Goal: Navigation & Orientation: Find specific page/section

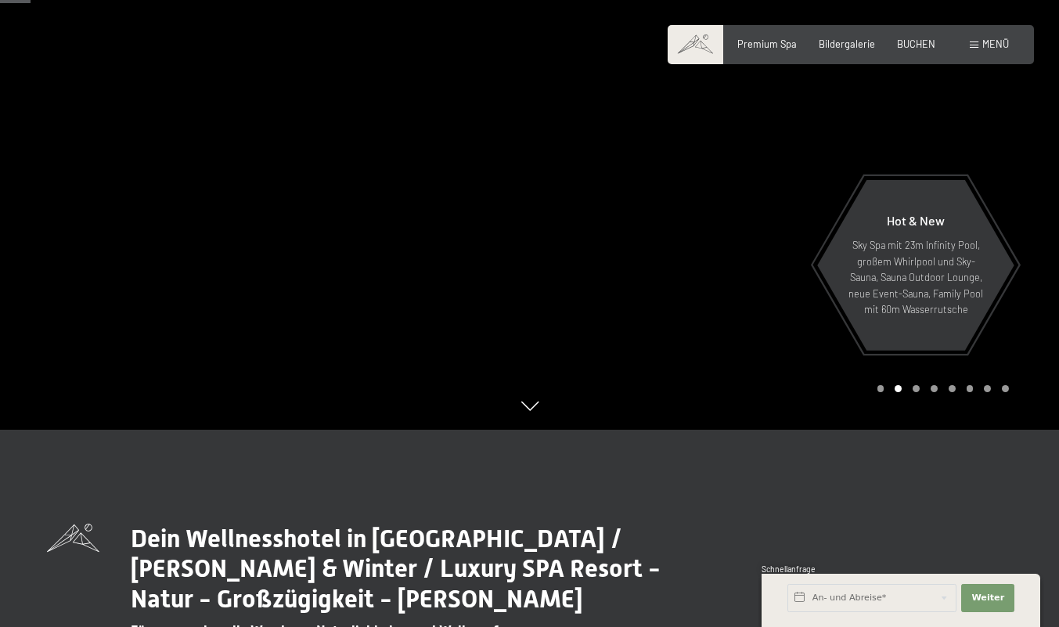
click at [839, 50] on span "Bildergalerie" at bounding box center [847, 44] width 56 height 13
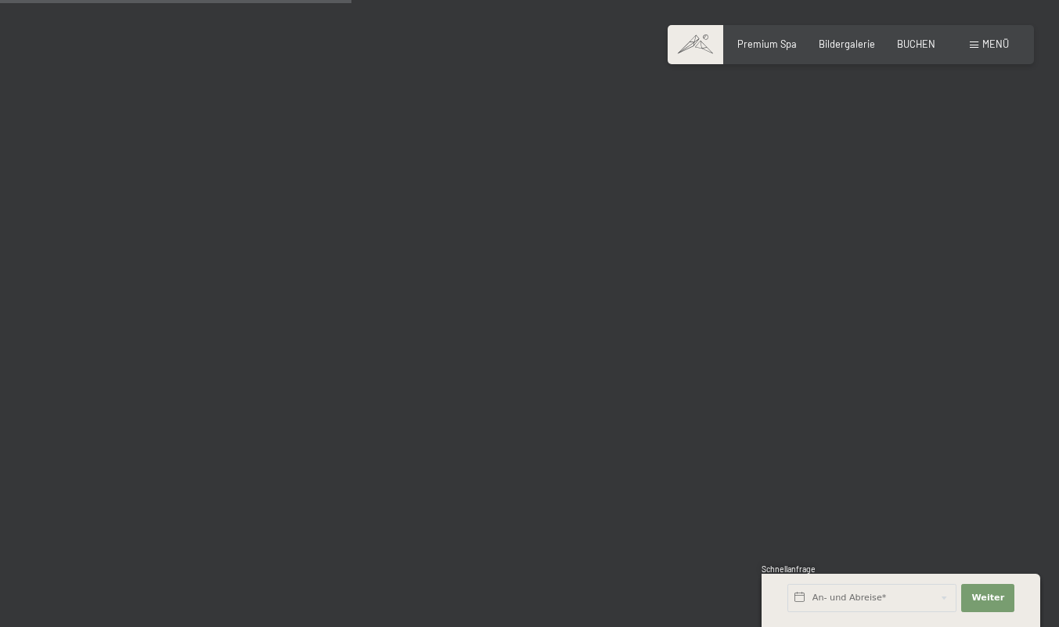
scroll to position [4924, 0]
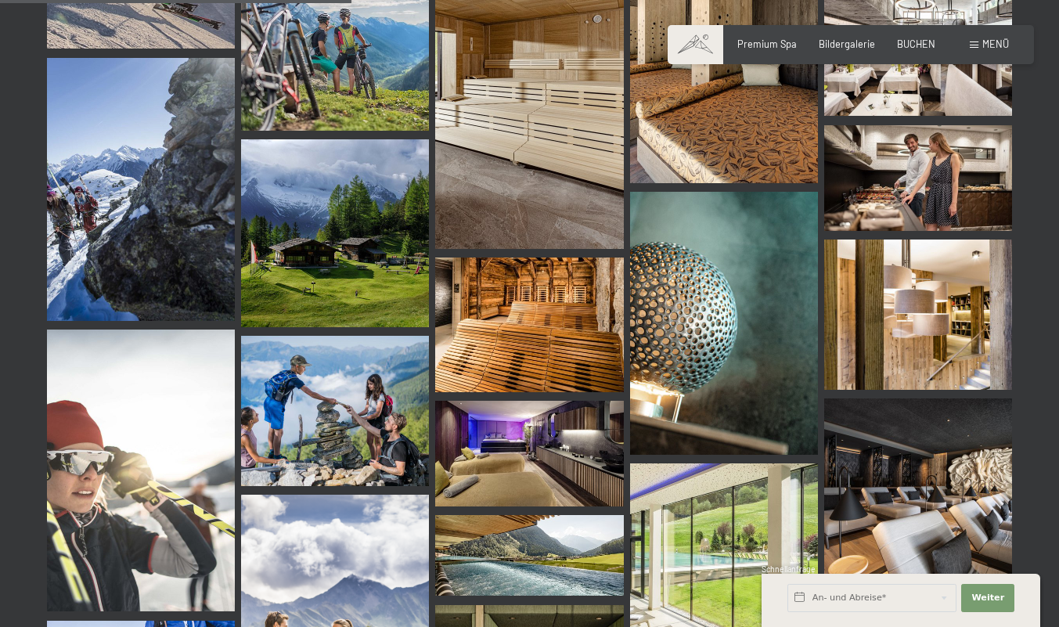
click at [987, 50] on span "Menü" at bounding box center [996, 44] width 27 height 13
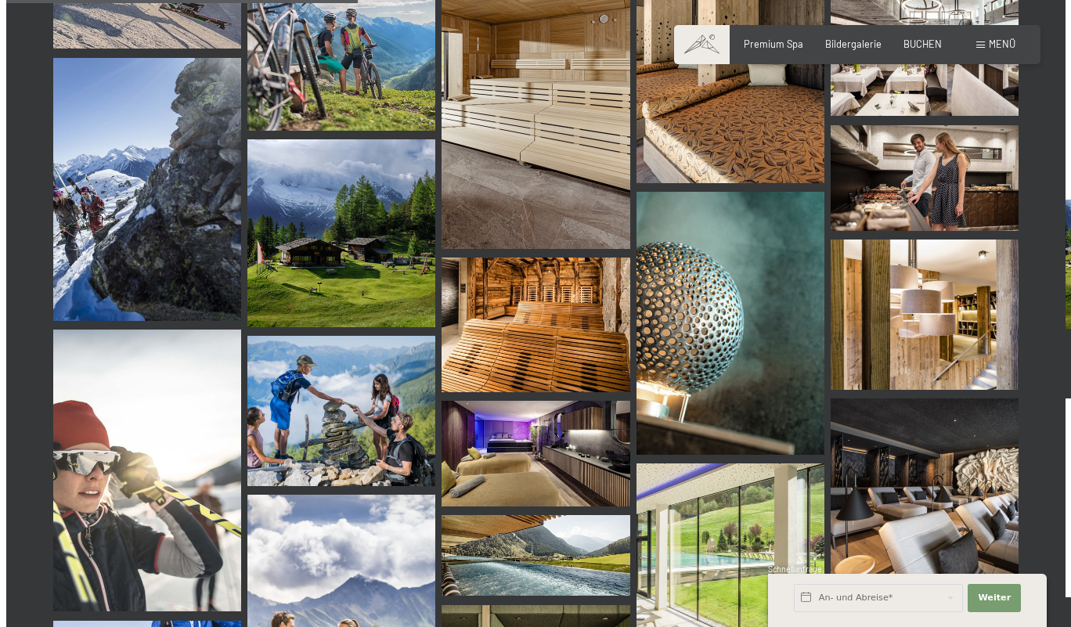
scroll to position [4974, 0]
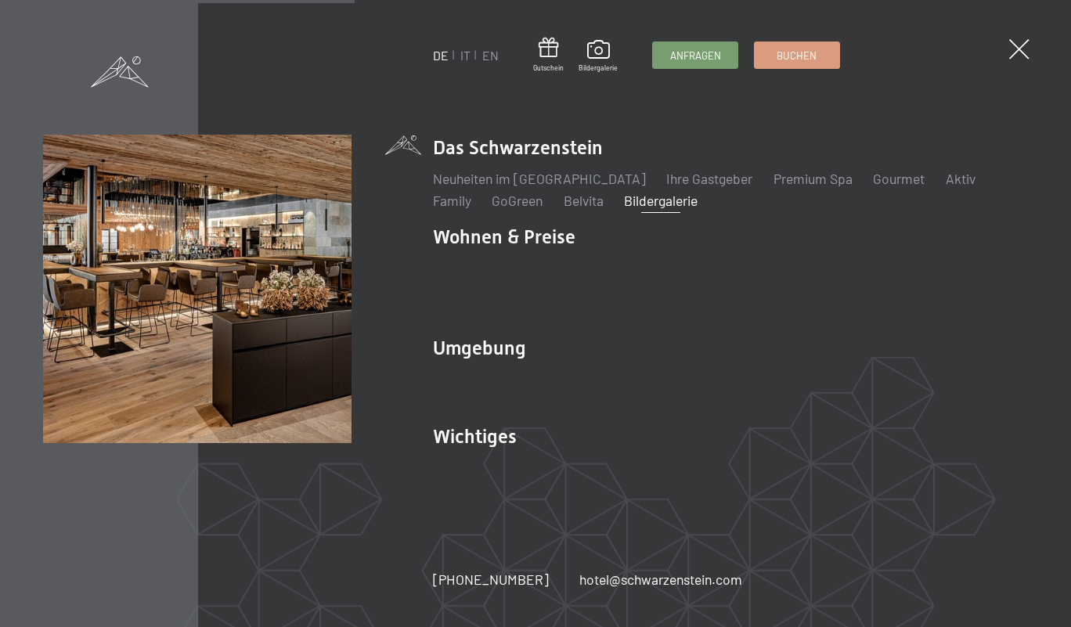
click at [1027, 57] on span at bounding box center [1019, 49] width 20 height 20
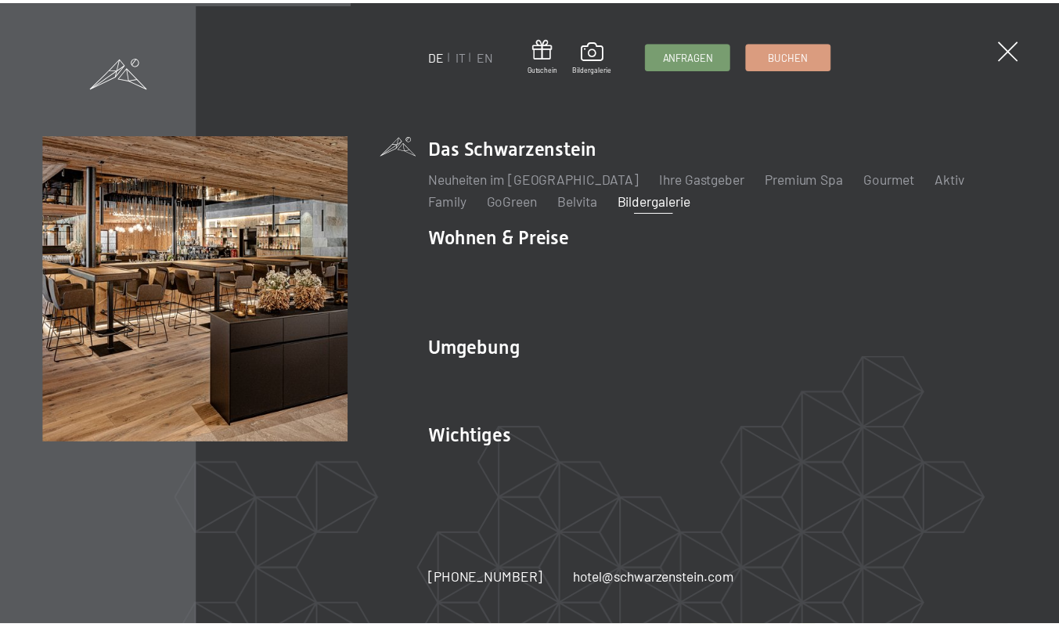
scroll to position [4924, 0]
